Goal: Task Accomplishment & Management: Use online tool/utility

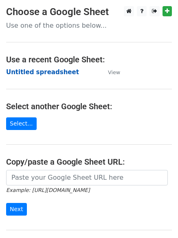
click at [51, 73] on strong "Untitled spreadsheet" at bounding box center [42, 71] width 73 height 7
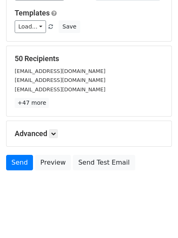
scroll to position [79, 0]
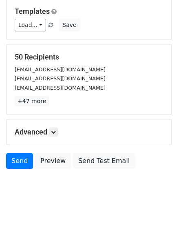
click at [54, 136] on h5 "Advanced" at bounding box center [89, 131] width 149 height 9
click at [55, 132] on icon at bounding box center [53, 131] width 5 height 5
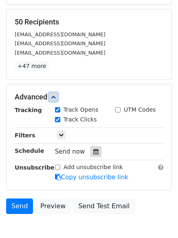
scroll to position [158, 0]
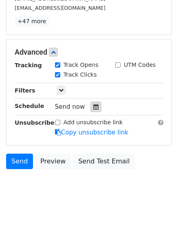
click at [94, 104] on icon at bounding box center [95, 107] width 5 height 6
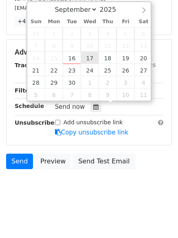
type input "2025-09-17 12:00"
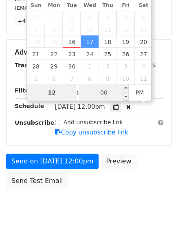
scroll to position [145, 0]
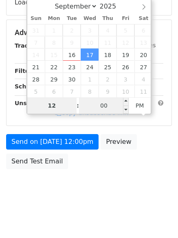
type input "1"
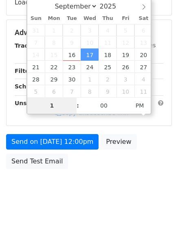
scroll to position [158, 0]
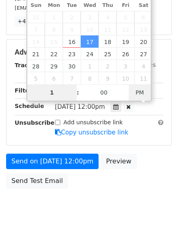
type input "2025-09-17 01:00"
type input "01"
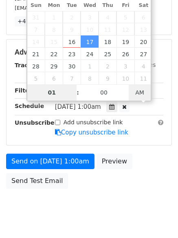
click at [142, 92] on span "AM" at bounding box center [140, 92] width 22 height 16
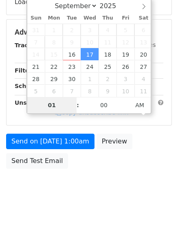
scroll to position [145, 0]
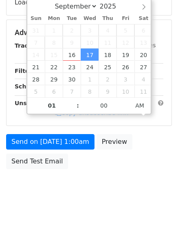
click at [102, 213] on html "New Campaign Daily emails left: 50 Google Sheet: Untitled spreadsheet Variables…" at bounding box center [89, 46] width 178 height 383
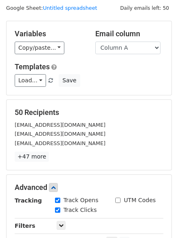
scroll to position [178, 0]
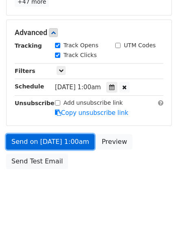
click at [77, 144] on link "Send on Sep 17 at 1:00am" at bounding box center [50, 141] width 88 height 15
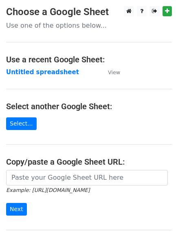
click at [39, 72] on strong "Untitled spreadsheet" at bounding box center [42, 71] width 73 height 7
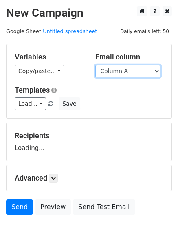
click at [138, 73] on select "Column A Column B Column C Column D Column E Column F" at bounding box center [127, 71] width 65 height 13
select select "Column B"
click at [95, 65] on select "Column A Column B Column C Column D Column E Column F" at bounding box center [127, 71] width 65 height 13
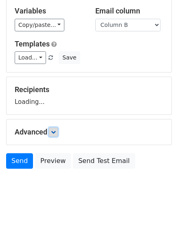
click at [58, 134] on link at bounding box center [53, 131] width 9 height 9
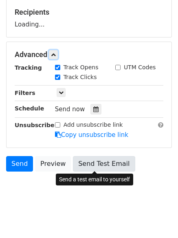
scroll to position [126, 0]
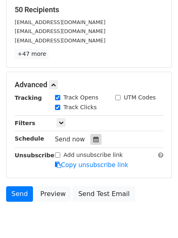
click at [90, 135] on div at bounding box center [95, 139] width 11 height 11
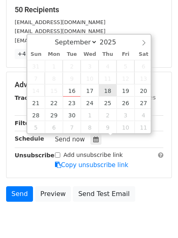
type input "2025-09-18 12:00"
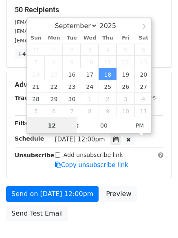
scroll to position [0, 0]
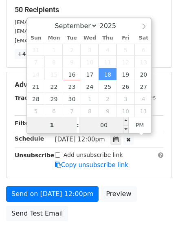
type input "1"
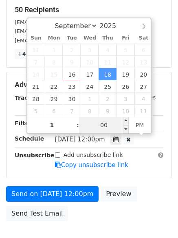
type input "2025-09-18 13:00"
type input "01"
click at [111, 128] on input "00" at bounding box center [104, 125] width 50 height 16
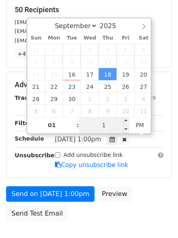
type input "11"
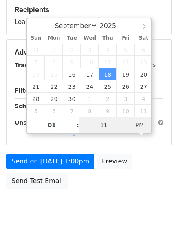
type input "2025-09-18 01:11"
click at [143, 129] on span "AM" at bounding box center [140, 125] width 22 height 16
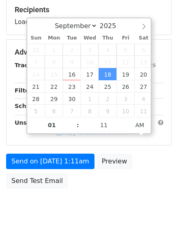
click at [132, 181] on div "Send on Sep 18 at 1:11am Preview Send Test Email" at bounding box center [89, 172] width 178 height 39
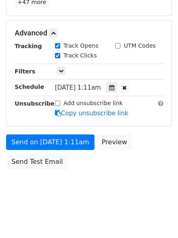
scroll to position [178, 0]
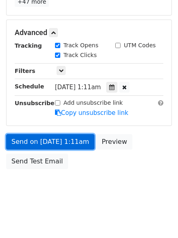
click at [78, 138] on link "Send on Sep 18 at 1:11am" at bounding box center [50, 141] width 88 height 15
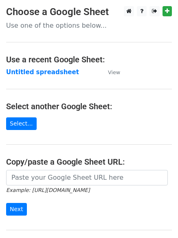
click at [65, 72] on strong "Untitled spreadsheet" at bounding box center [42, 71] width 73 height 7
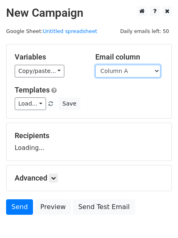
drag, startPoint x: 0, startPoint y: 0, endPoint x: 122, endPoint y: 76, distance: 143.9
click at [127, 70] on select "Column A Column B Column C Column D Column E Column F" at bounding box center [127, 71] width 65 height 13
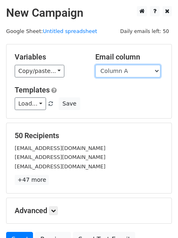
select select "Column C"
click at [95, 65] on select "Column A Column B Column C Column D Column E Column F" at bounding box center [127, 71] width 65 height 13
click at [122, 72] on select "Column A Column B Column C Column D Column E Column F" at bounding box center [127, 71] width 65 height 13
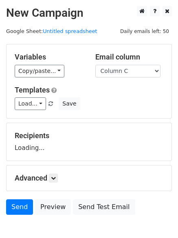
click at [74, 115] on div "Variables Copy/paste... {{Column A}} {{Column B}} {{Column C}} {{Column D}} {{C…" at bounding box center [89, 81] width 165 height 74
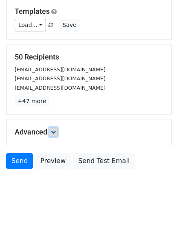
click at [54, 133] on icon at bounding box center [53, 131] width 5 height 5
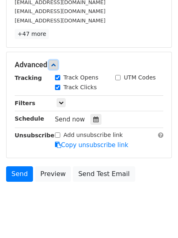
scroll to position [148, 0]
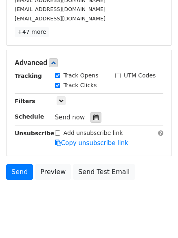
click at [92, 114] on div at bounding box center [95, 117] width 11 height 11
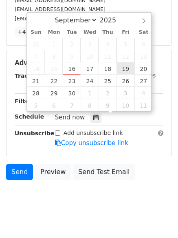
type input "2025-09-19 12:00"
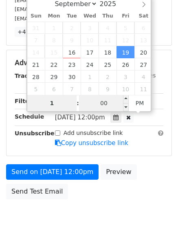
type input "1"
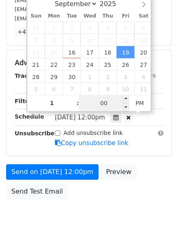
type input "2025-09-19 13:00"
type input "01"
click at [112, 107] on input "00" at bounding box center [104, 103] width 50 height 16
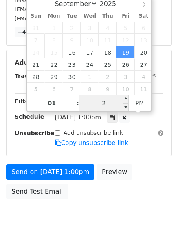
type input "22"
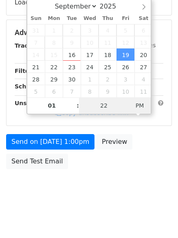
type input "2025-09-19 01:22"
click at [144, 107] on span "PM" at bounding box center [140, 105] width 22 height 16
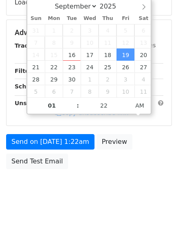
click at [114, 196] on body "New Campaign Daily emails left: 50 Google Sheet: Untitled spreadsheet Variables…" at bounding box center [89, 33] width 178 height 345
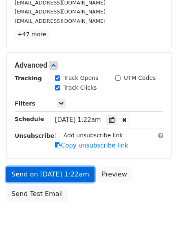
click at [71, 175] on link "Send on Sep 19 at 1:22am" at bounding box center [50, 173] width 88 height 15
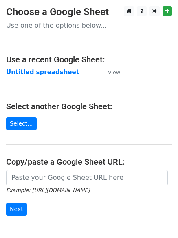
click at [49, 73] on strong "Untitled spreadsheet" at bounding box center [42, 71] width 73 height 7
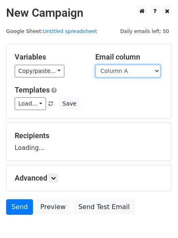
drag, startPoint x: 0, startPoint y: 0, endPoint x: 120, endPoint y: 76, distance: 142.2
click at [120, 70] on select "Column A Column B Column C Column D Column E Column F" at bounding box center [127, 71] width 65 height 13
select select "Column D"
click at [95, 65] on select "Column A Column B Column C Column D Column E Column F" at bounding box center [127, 71] width 65 height 13
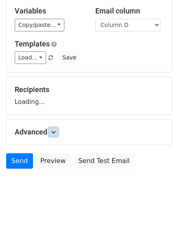
click at [56, 130] on icon at bounding box center [53, 131] width 5 height 5
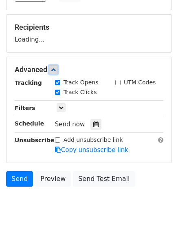
scroll to position [123, 0]
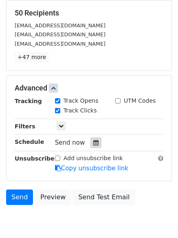
click at [95, 141] on div at bounding box center [95, 142] width 11 height 11
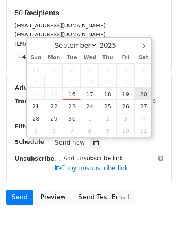
type input "2025-09-20 12:00"
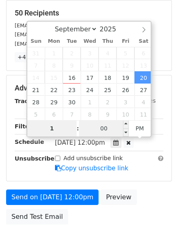
type input "1"
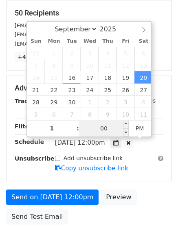
type input "2025-09-20 13:00"
type input "01"
click at [109, 127] on input "00" at bounding box center [104, 128] width 50 height 16
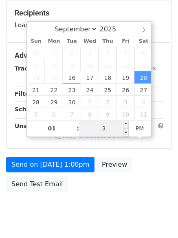
type input "33"
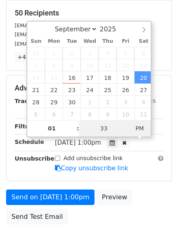
type input "2025-09-20 01:33"
click at [143, 126] on span "PM" at bounding box center [140, 128] width 22 height 16
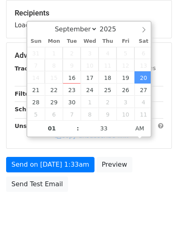
click at [98, 208] on body "New Campaign Daily emails left: 50 Google Sheet: Untitled spreadsheet Variables…" at bounding box center [89, 56] width 178 height 345
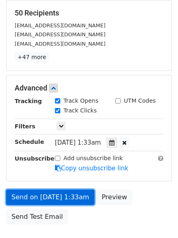
click at [69, 192] on link "Send on Sep 20 at 1:33am" at bounding box center [50, 196] width 88 height 15
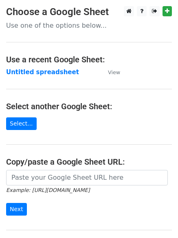
drag, startPoint x: 53, startPoint y: 71, endPoint x: 43, endPoint y: 81, distance: 14.1
click at [53, 71] on strong "Untitled spreadsheet" at bounding box center [42, 71] width 73 height 7
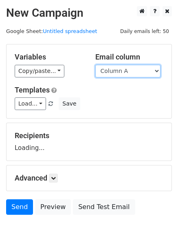
click at [142, 74] on select "Column A Column B Column C Column D Column E Column F" at bounding box center [127, 71] width 65 height 13
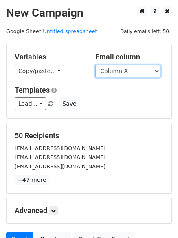
drag, startPoint x: 134, startPoint y: 67, endPoint x: 134, endPoint y: 73, distance: 5.7
click at [134, 67] on select "Column A Column B Column C Column D Column E Column F" at bounding box center [127, 71] width 65 height 13
select select "Column E"
click at [95, 65] on select "Column A Column B Column C Column D Column E Column F" at bounding box center [127, 71] width 65 height 13
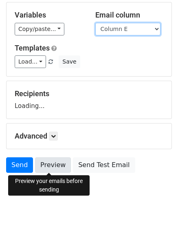
scroll to position [46, 0]
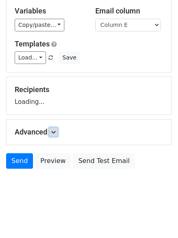
click at [55, 129] on icon at bounding box center [53, 131] width 5 height 5
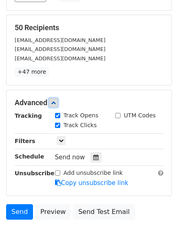
scroll to position [158, 0]
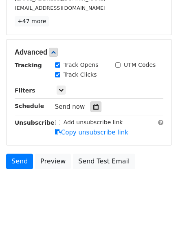
click at [90, 110] on div at bounding box center [95, 106] width 11 height 11
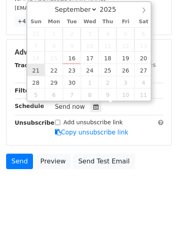
type input "[DATE] 12:00"
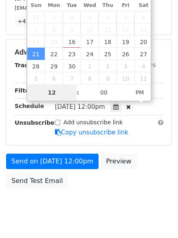
scroll to position [145, 0]
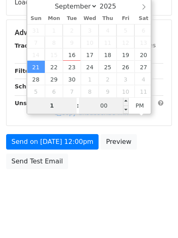
type input "1"
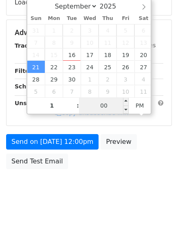
type input "[DATE] 13:00"
type input "01"
click at [99, 91] on span "[DATE] 12:00pm" at bounding box center [80, 86] width 50 height 7
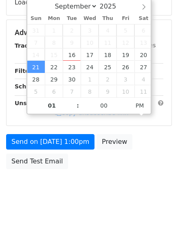
scroll to position [158, 0]
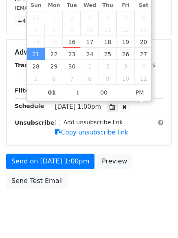
click at [101, 106] on span "[DATE] 1:00pm" at bounding box center [78, 106] width 46 height 7
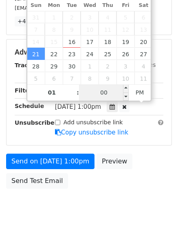
click at [106, 96] on input "00" at bounding box center [104, 92] width 50 height 16
type input "44"
type input "[DATE] 01:44"
click at [136, 94] on span "AM" at bounding box center [140, 92] width 22 height 16
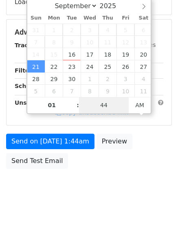
scroll to position [145, 0]
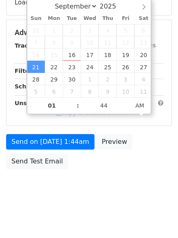
click at [98, 195] on body "New Campaign Daily emails left: 50 Google Sheet: Untitled spreadsheet Variables…" at bounding box center [89, 33] width 178 height 345
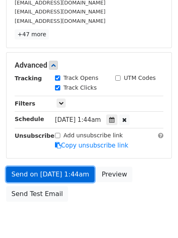
click at [77, 176] on link "Send on Sep 21 at 1:44am" at bounding box center [50, 173] width 88 height 15
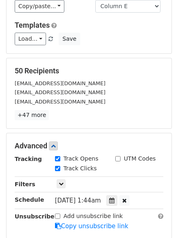
scroll to position [64, 0]
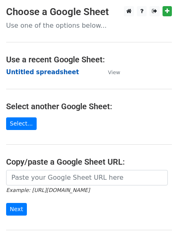
drag, startPoint x: 40, startPoint y: 72, endPoint x: 7, endPoint y: 121, distance: 58.4
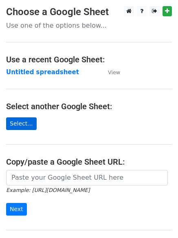
click at [39, 74] on strong "Untitled spreadsheet" at bounding box center [42, 71] width 73 height 7
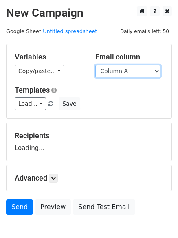
drag, startPoint x: 135, startPoint y: 70, endPoint x: 136, endPoint y: 76, distance: 6.2
click at [135, 70] on select "Column A Column B Column C Column D Column E Column F" at bounding box center [127, 71] width 65 height 13
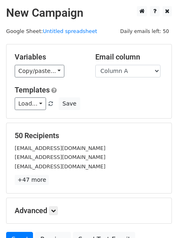
click at [136, 139] on h5 "50 Recipients" at bounding box center [89, 135] width 149 height 9
click at [133, 75] on select "Column A Column B Column C Column D Column E Column F" at bounding box center [127, 71] width 65 height 13
select select "Column F"
click at [95, 65] on select "Column A Column B Column C Column D Column E Column F" at bounding box center [127, 71] width 65 height 13
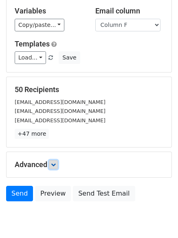
click at [51, 160] on link at bounding box center [53, 164] width 9 height 9
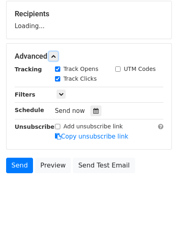
scroll to position [125, 0]
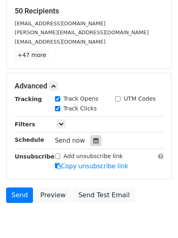
click at [92, 145] on div at bounding box center [95, 140] width 11 height 11
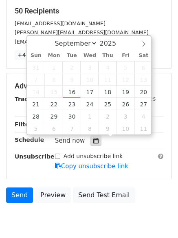
click at [94, 138] on icon at bounding box center [95, 141] width 5 height 6
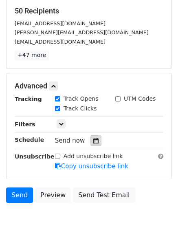
click at [94, 138] on icon at bounding box center [95, 141] width 5 height 6
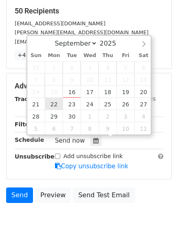
type input "[DATE] 12:00"
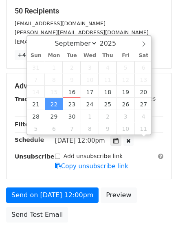
scroll to position [0, 0]
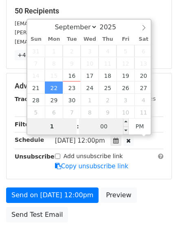
type input "1"
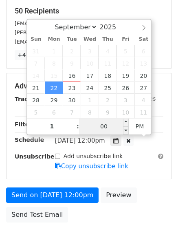
type input "[DATE] 13:00"
type input "01"
click at [109, 128] on input "00" at bounding box center [104, 126] width 50 height 16
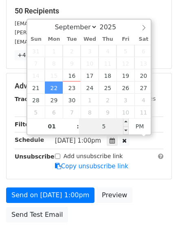
type input "55"
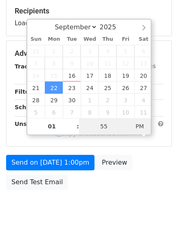
type input "[DATE] 01:55"
drag, startPoint x: 149, startPoint y: 129, endPoint x: 118, endPoint y: 183, distance: 62.0
click at [148, 130] on span "PM" at bounding box center [140, 126] width 22 height 16
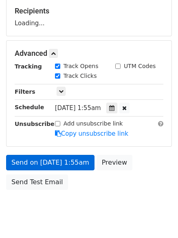
drag, startPoint x: 111, startPoint y: 198, endPoint x: 90, endPoint y: 201, distance: 21.4
click at [110, 198] on body "New Campaign Daily emails left: 50 Google Sheet: Untitled spreadsheet Variables…" at bounding box center [89, 54] width 178 height 345
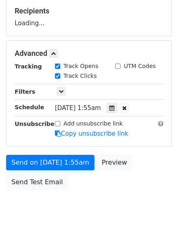
click at [85, 152] on form "Variables Copy/paste... {{Column A}} {{Column B}} {{Column C}} {{Column D}} {{C…" at bounding box center [89, 56] width 166 height 274
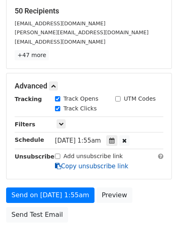
drag, startPoint x: 86, startPoint y: 158, endPoint x: 88, endPoint y: 166, distance: 7.4
click at [86, 161] on div "Add unsubscribe link Copy unsubscribe link" at bounding box center [109, 161] width 120 height 19
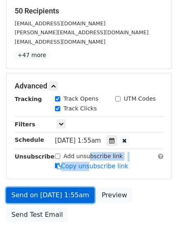
click at [73, 190] on link "Send on [DATE] 1:55am" at bounding box center [50, 194] width 88 height 15
